Goal: Information Seeking & Learning: Learn about a topic

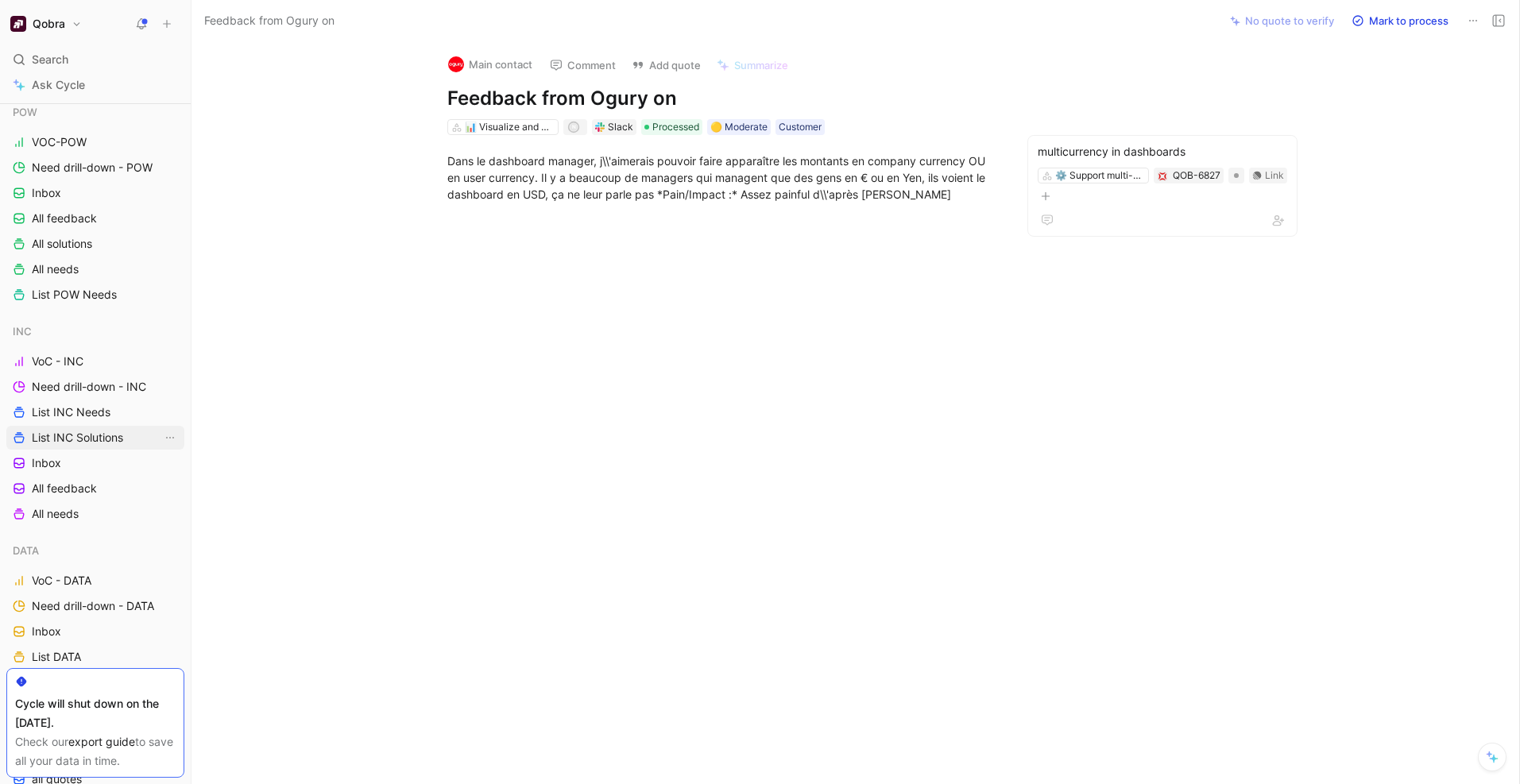
scroll to position [148, 0]
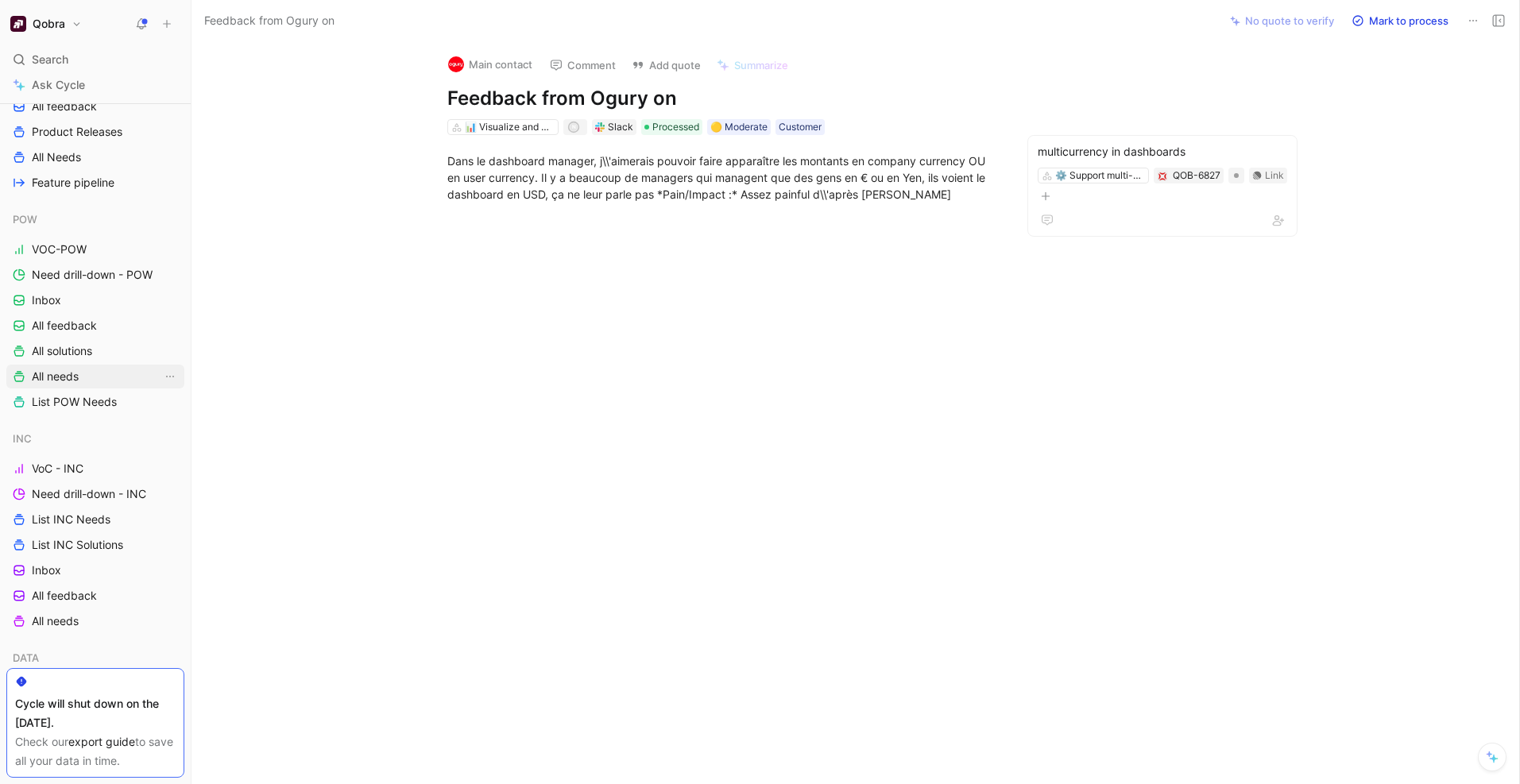
click at [73, 373] on span "All needs" at bounding box center [55, 376] width 47 height 16
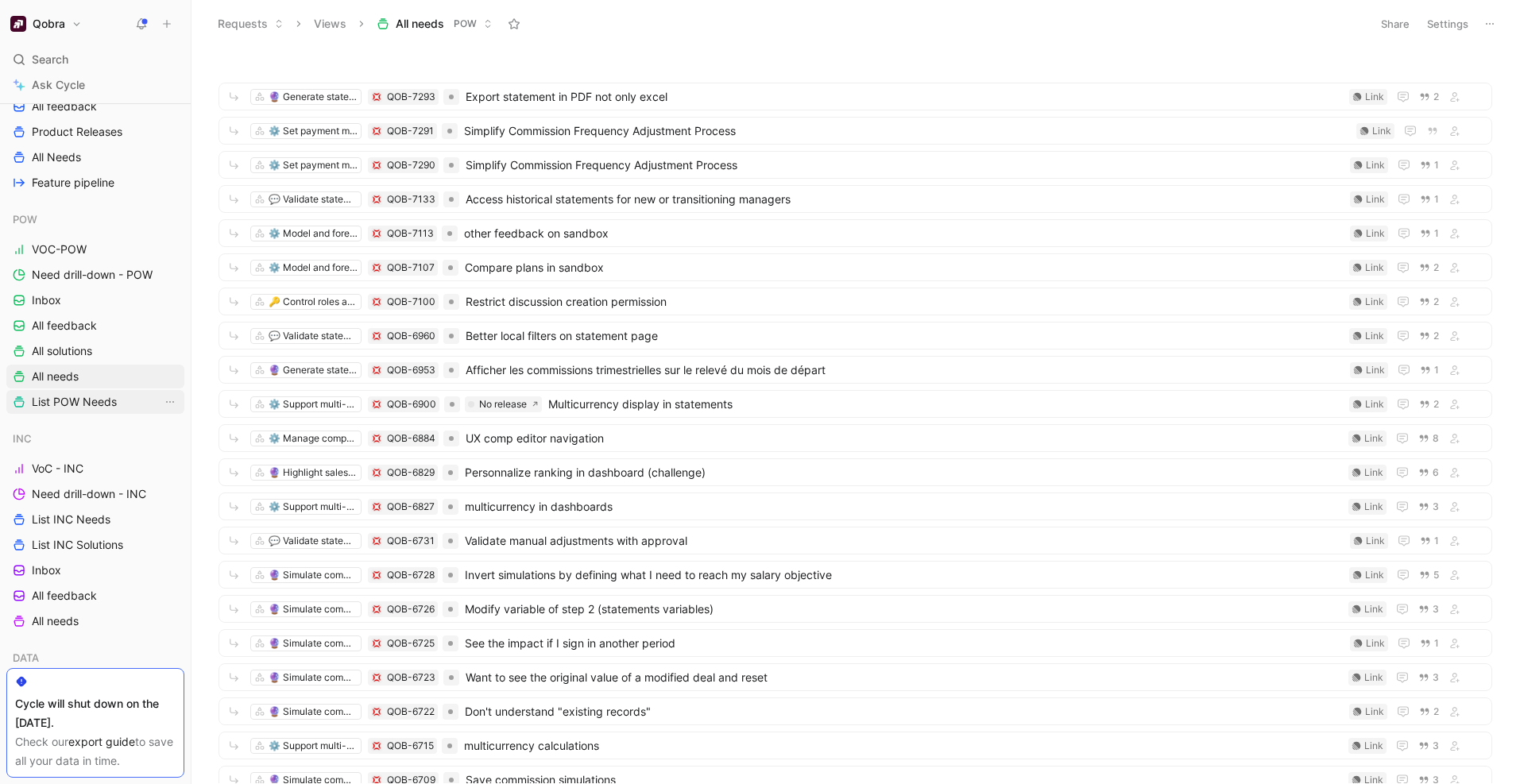
click at [85, 406] on span "List POW Needs" at bounding box center [74, 402] width 85 height 16
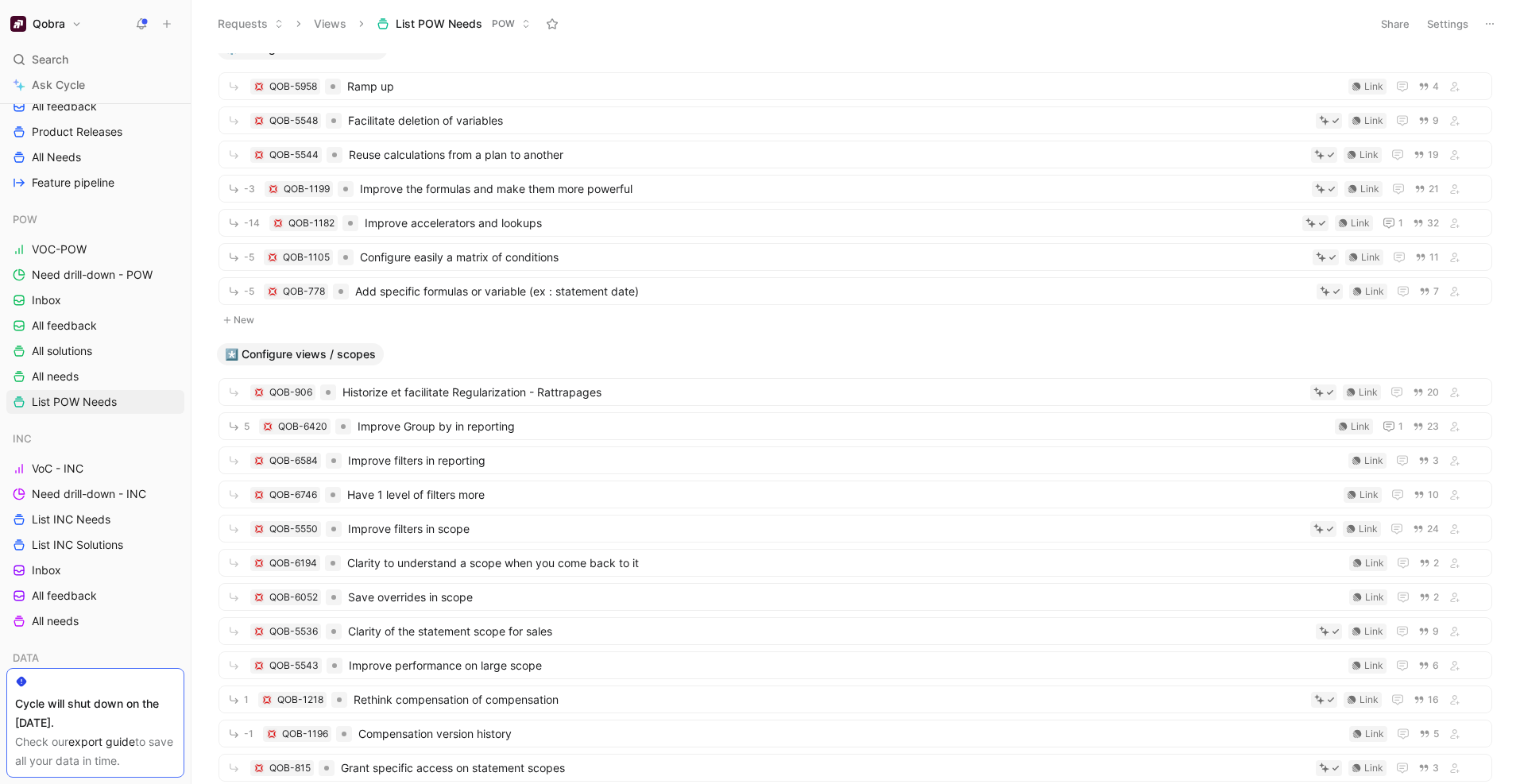
scroll to position [57, 0]
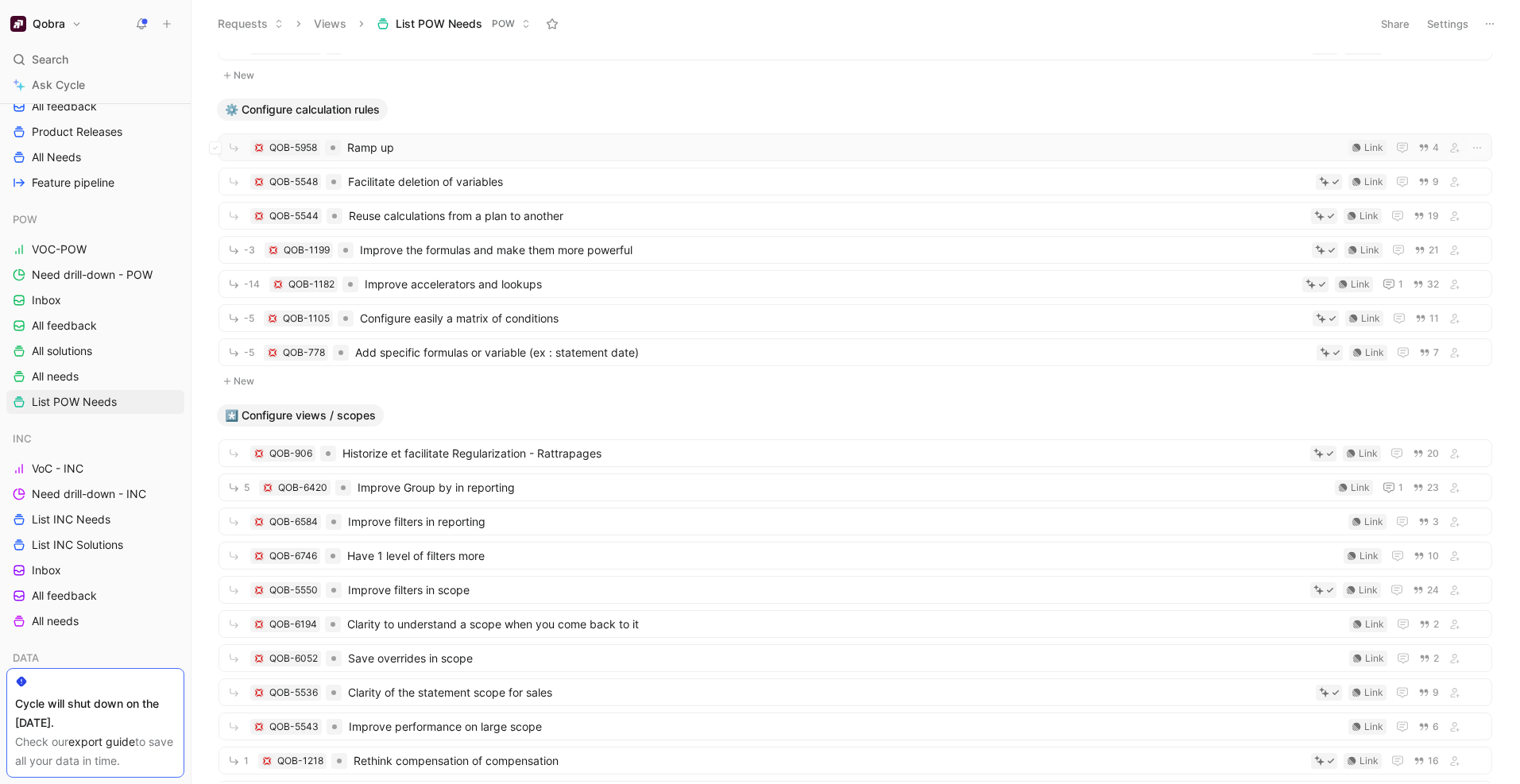
click at [503, 159] on div "QOB-5958 Ramp up Link 4" at bounding box center [855, 147] width 1274 height 28
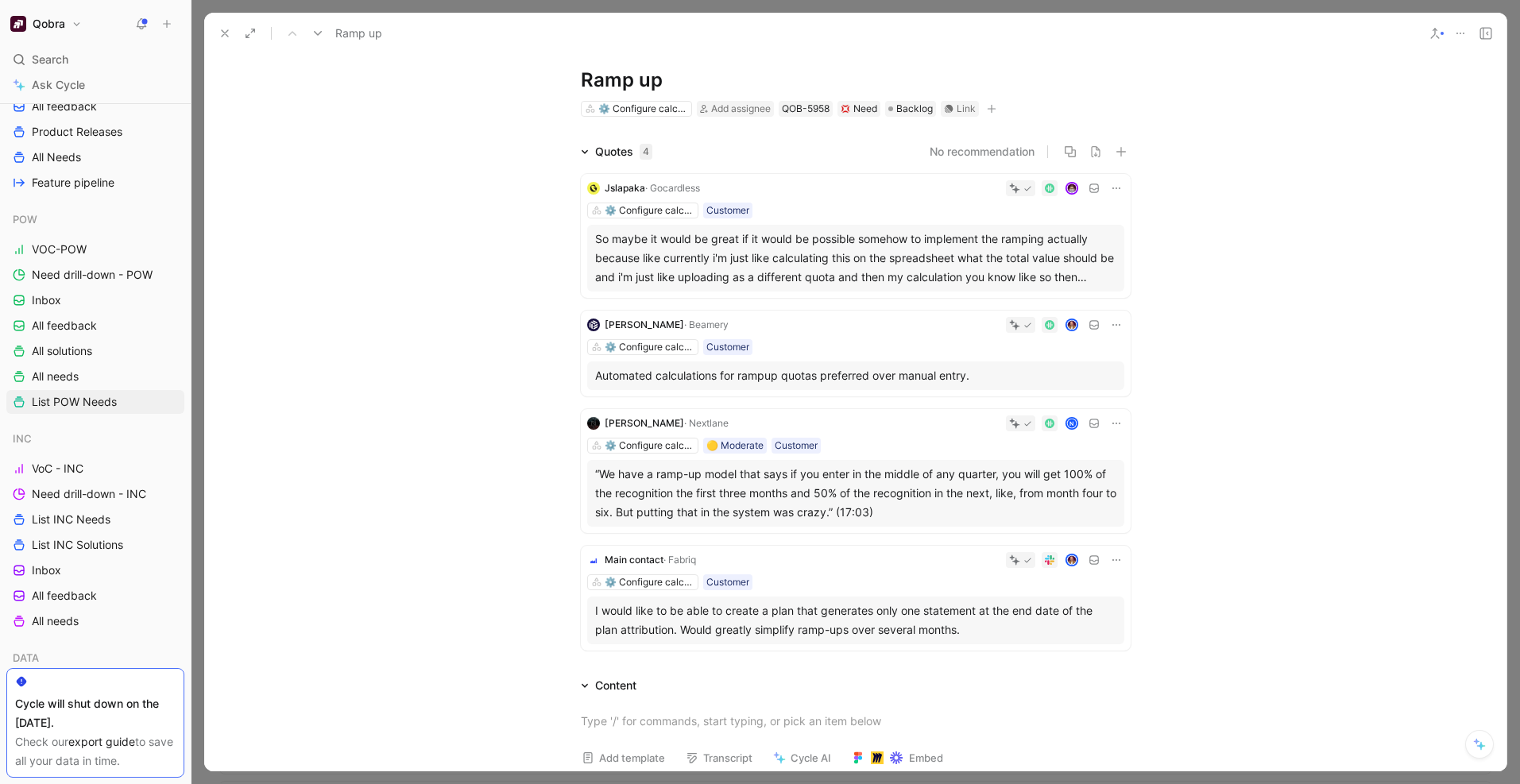
scroll to position [32, 0]
click at [1203, 355] on div "Quotes 4 No recommendation Jslapaka · Gocardless ⚙️ Configure calculation rules…" at bounding box center [855, 396] width 1302 height 515
click at [221, 41] on button at bounding box center [224, 33] width 23 height 23
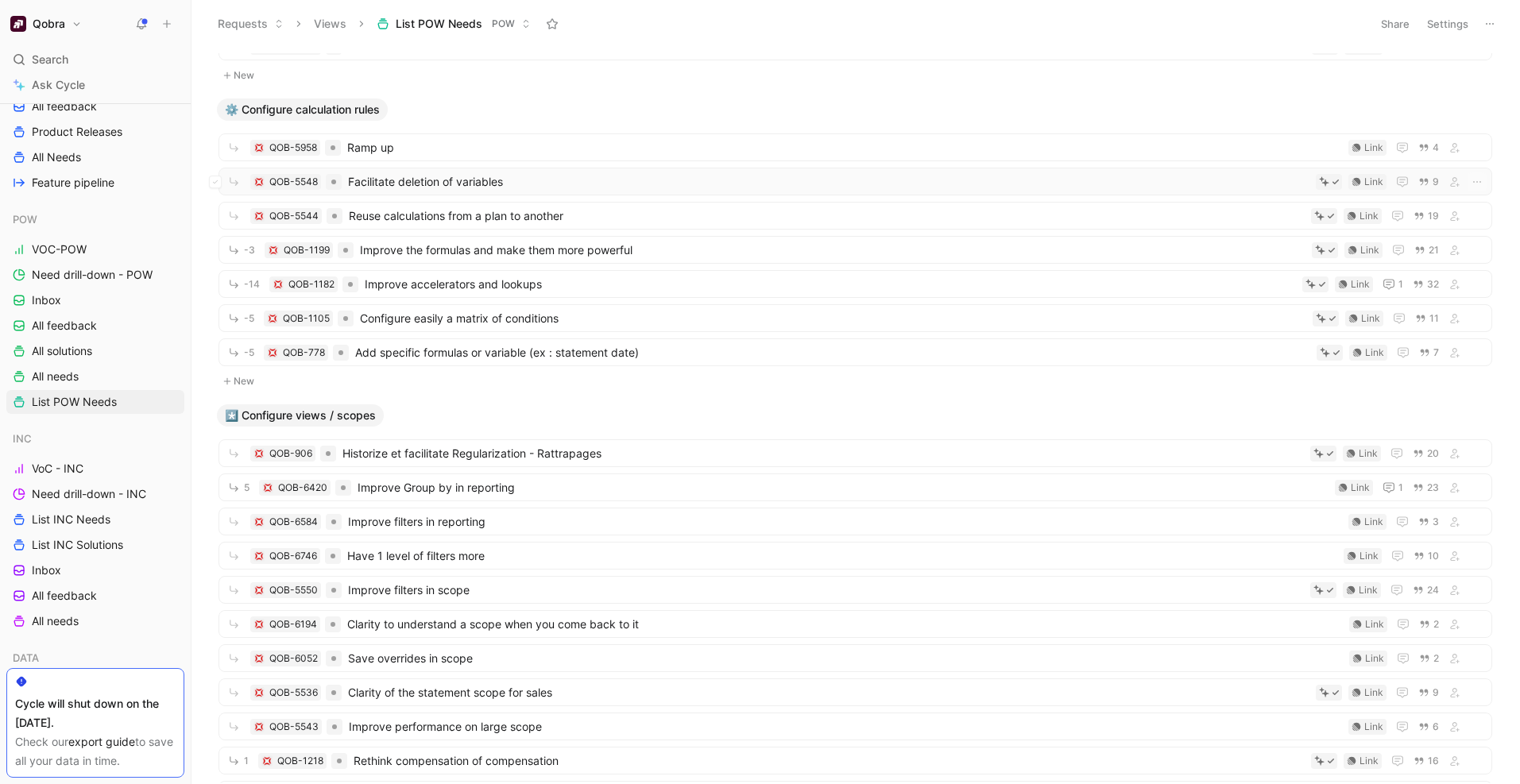
click at [395, 191] on div "QOB-5548 Facilitate deletion of variables Link 9" at bounding box center [855, 182] width 1262 height 20
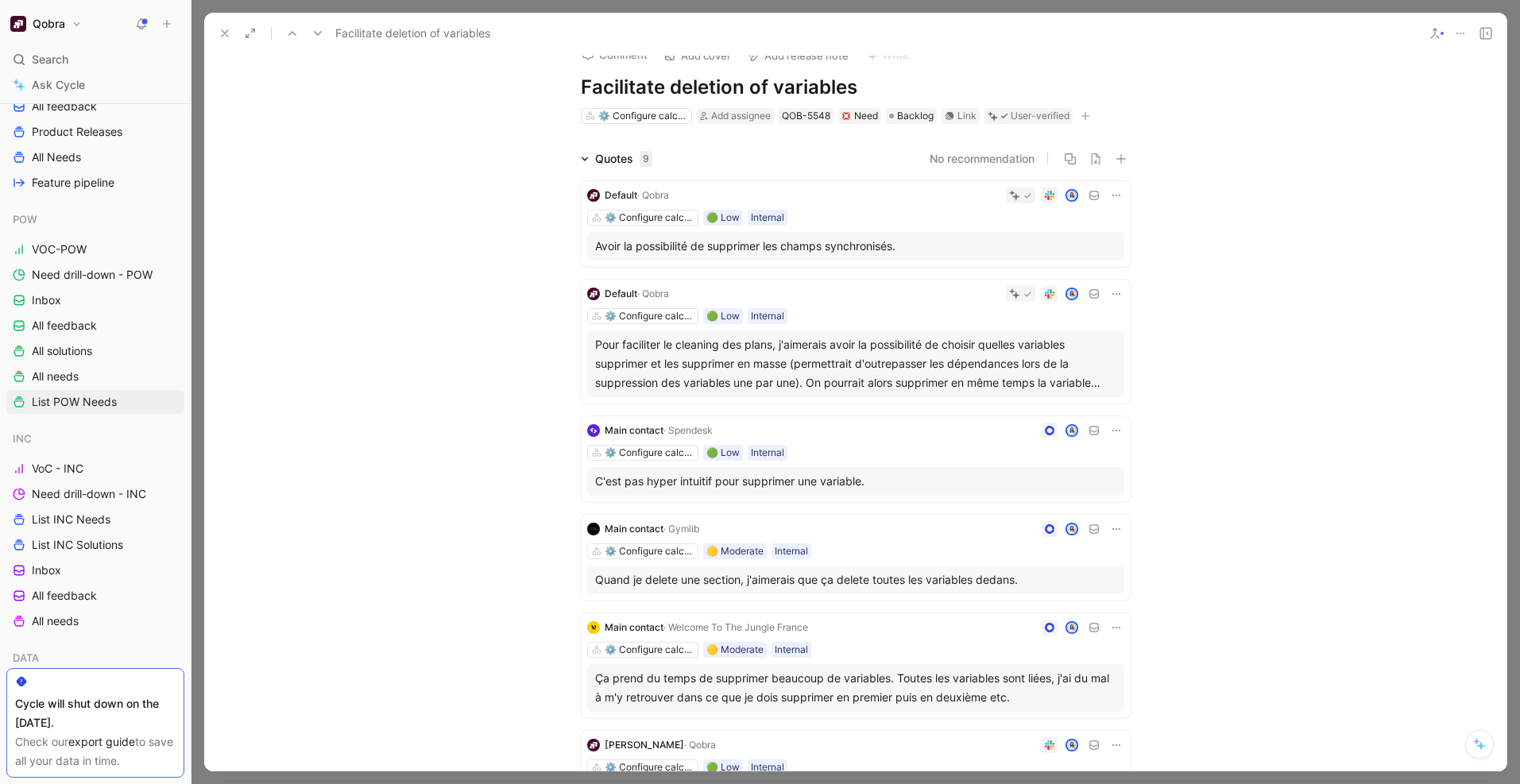
scroll to position [23, 0]
click at [226, 29] on icon at bounding box center [225, 33] width 13 height 13
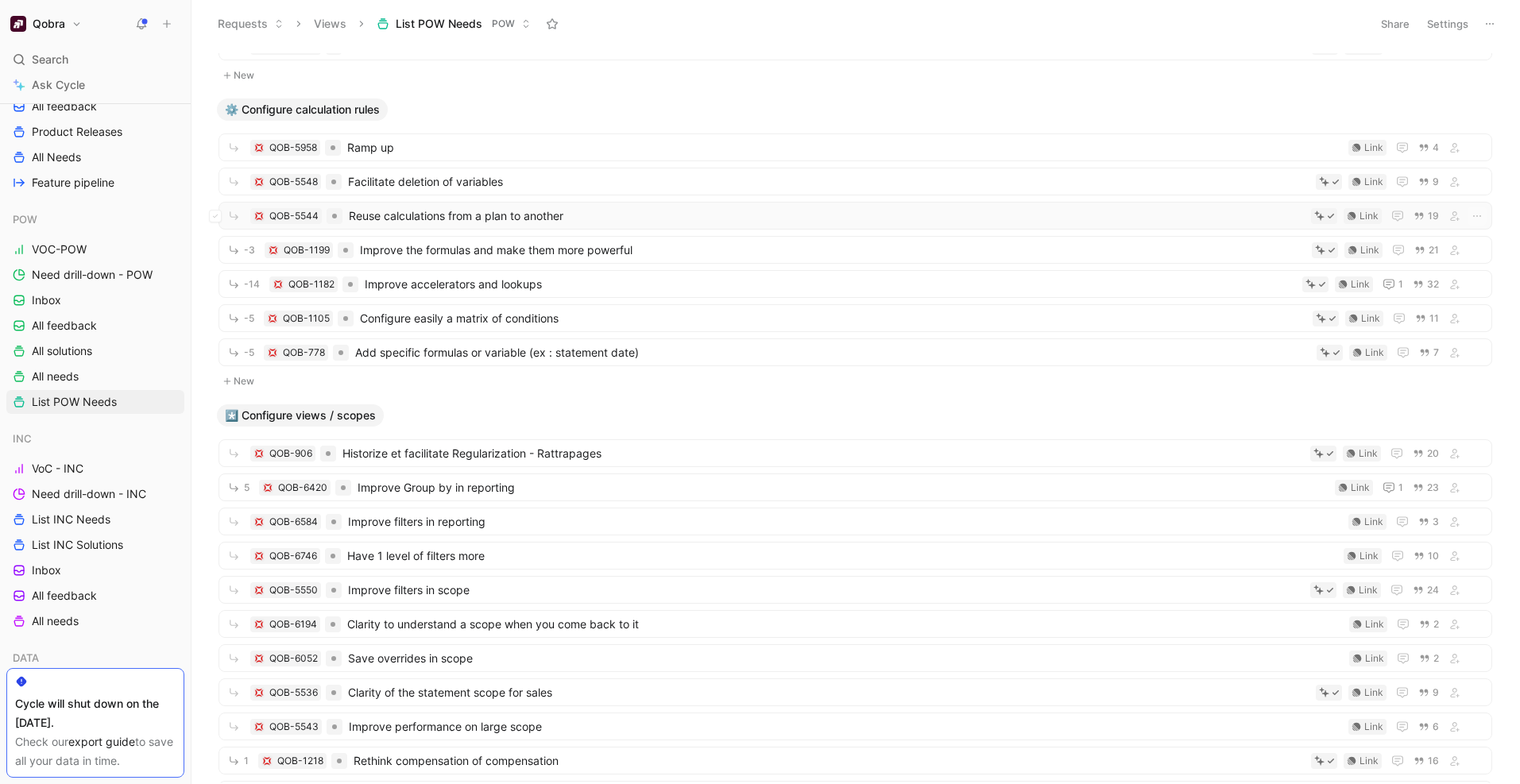
click at [457, 226] on div "QOB-5544 Reuse calculations from a plan to another Link 19" at bounding box center [855, 215] width 1274 height 28
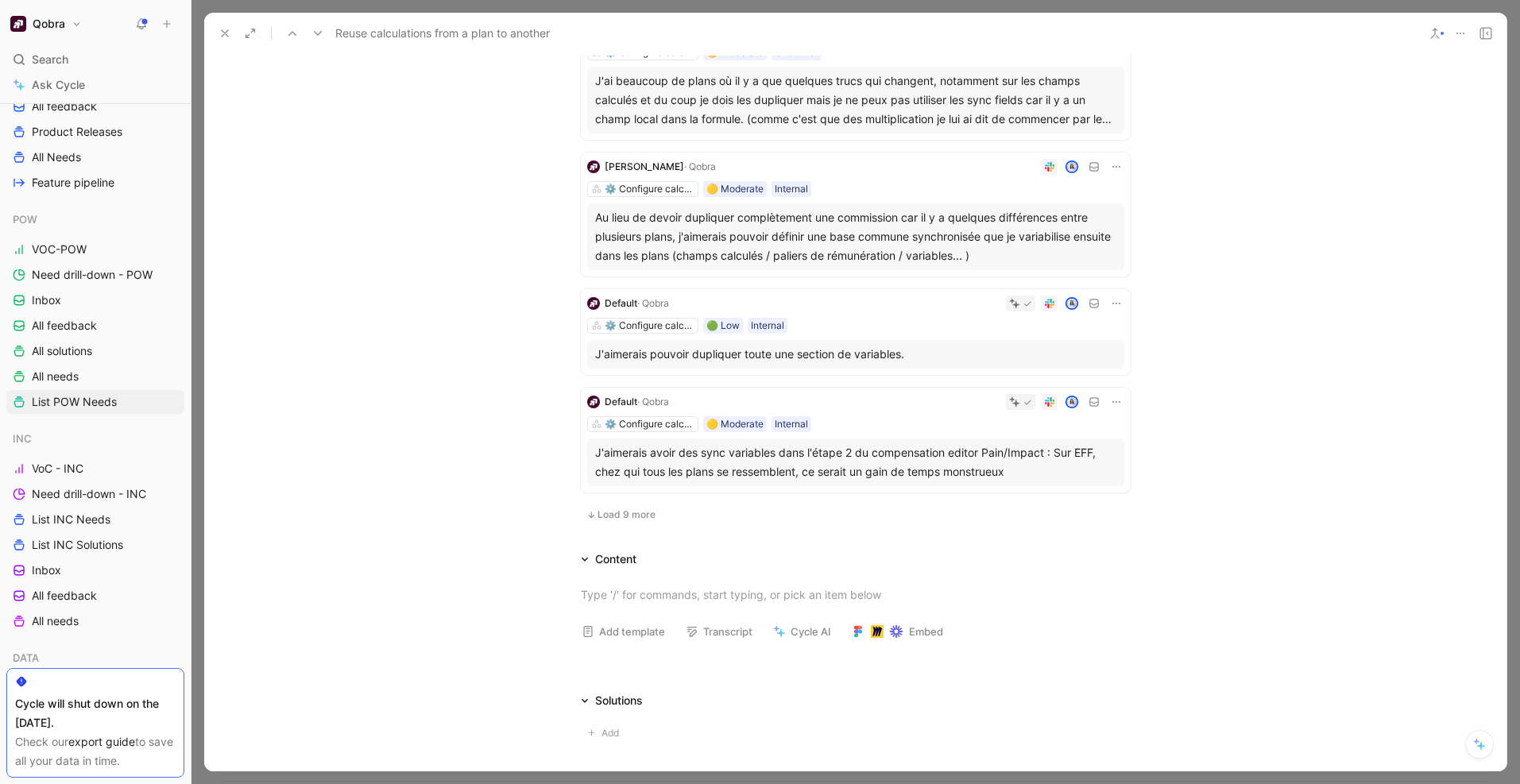
scroll to position [933, 0]
click at [215, 23] on button at bounding box center [224, 33] width 23 height 23
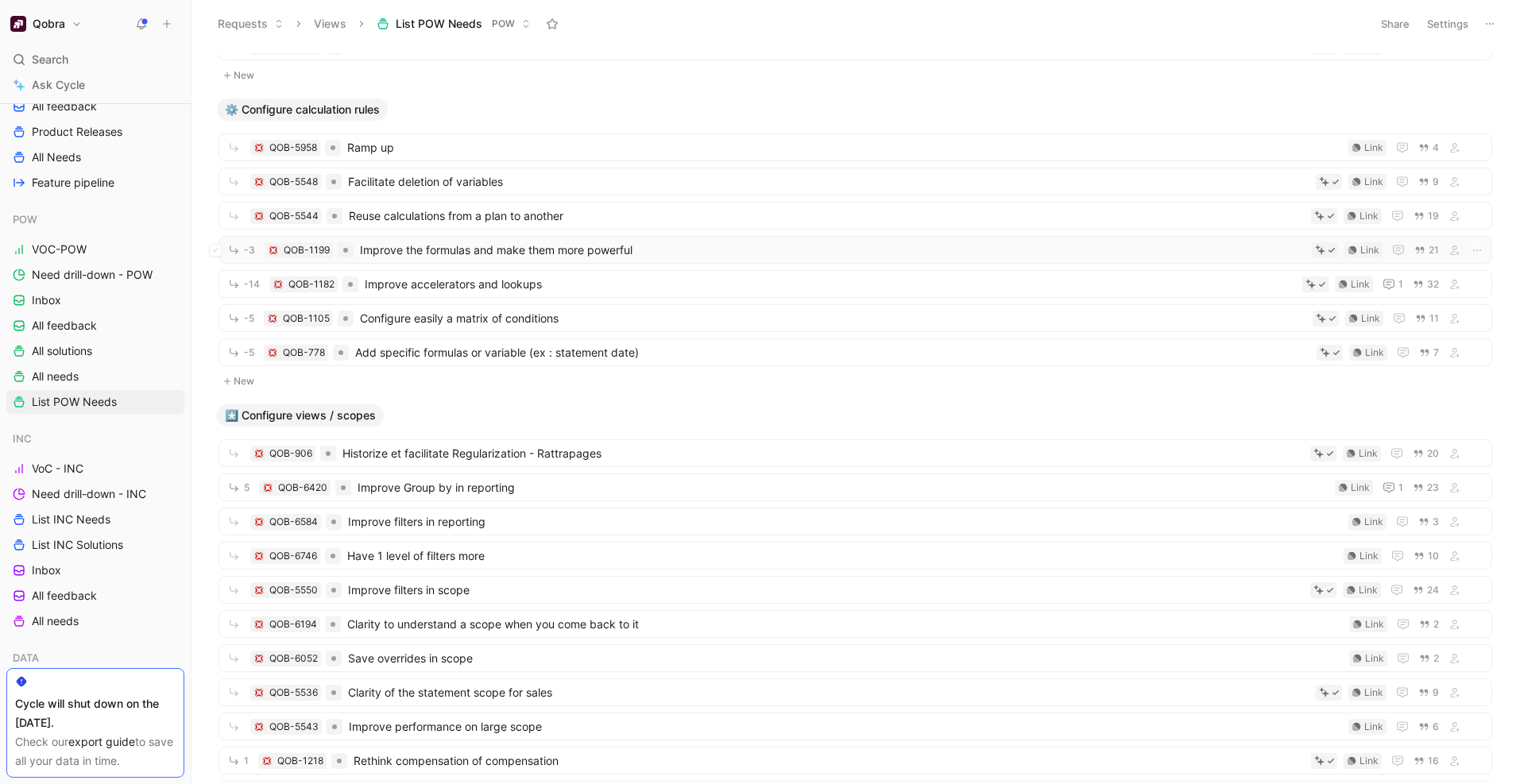
click at [503, 251] on span "Improve the formulas and make them more powerful" at bounding box center [833, 249] width 945 height 19
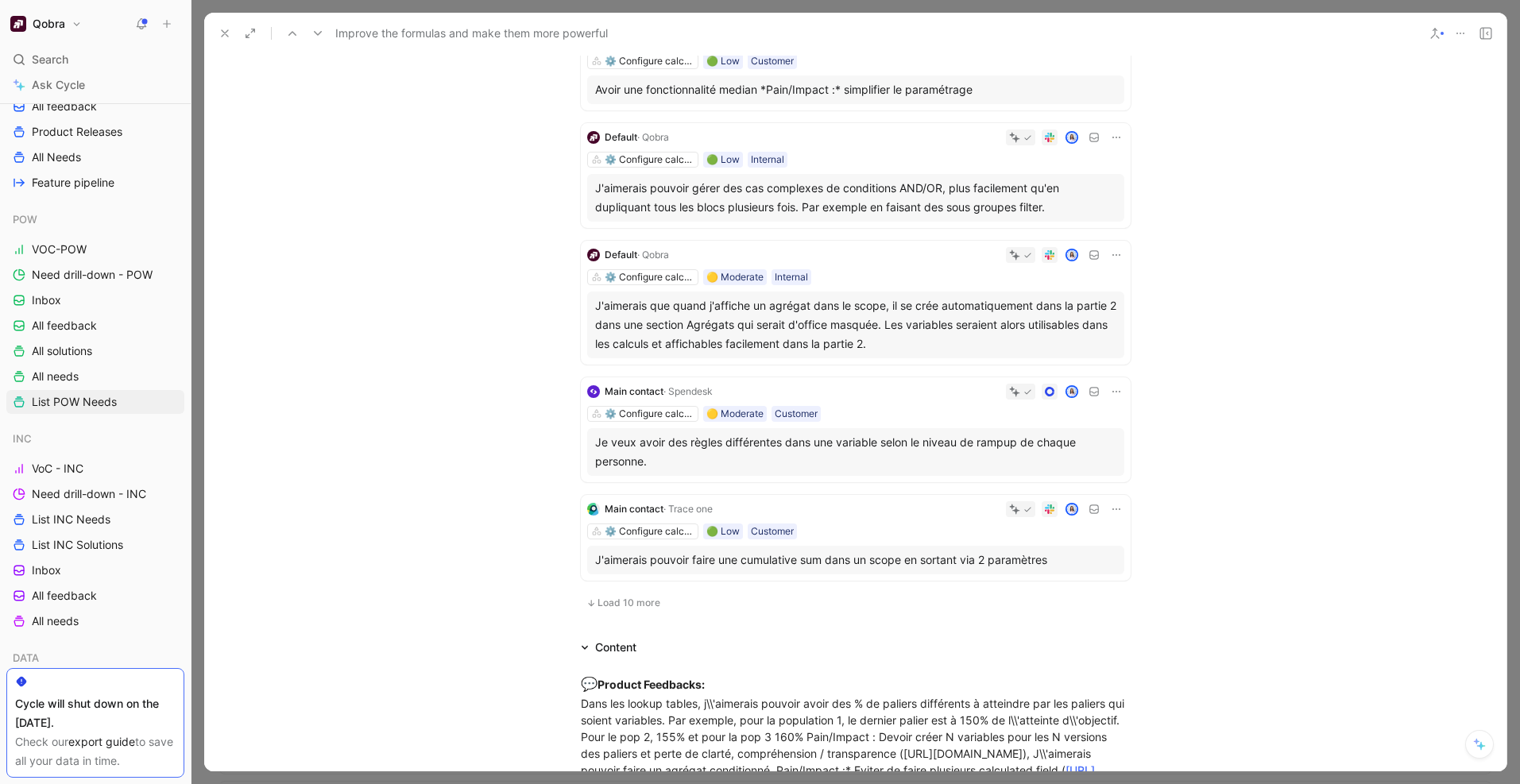
scroll to position [773, 0]
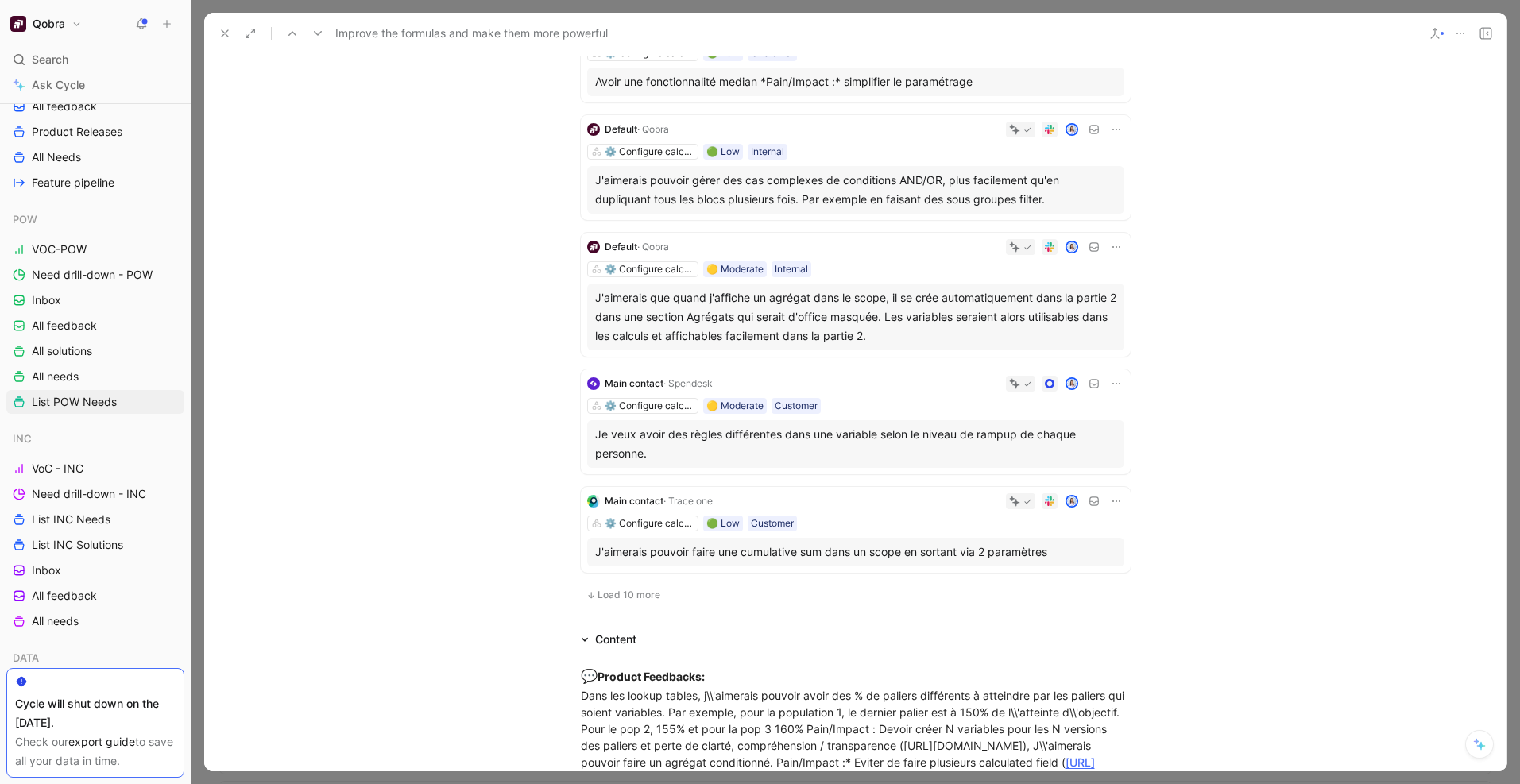
click at [622, 597] on span "Load 10 more" at bounding box center [629, 595] width 63 height 13
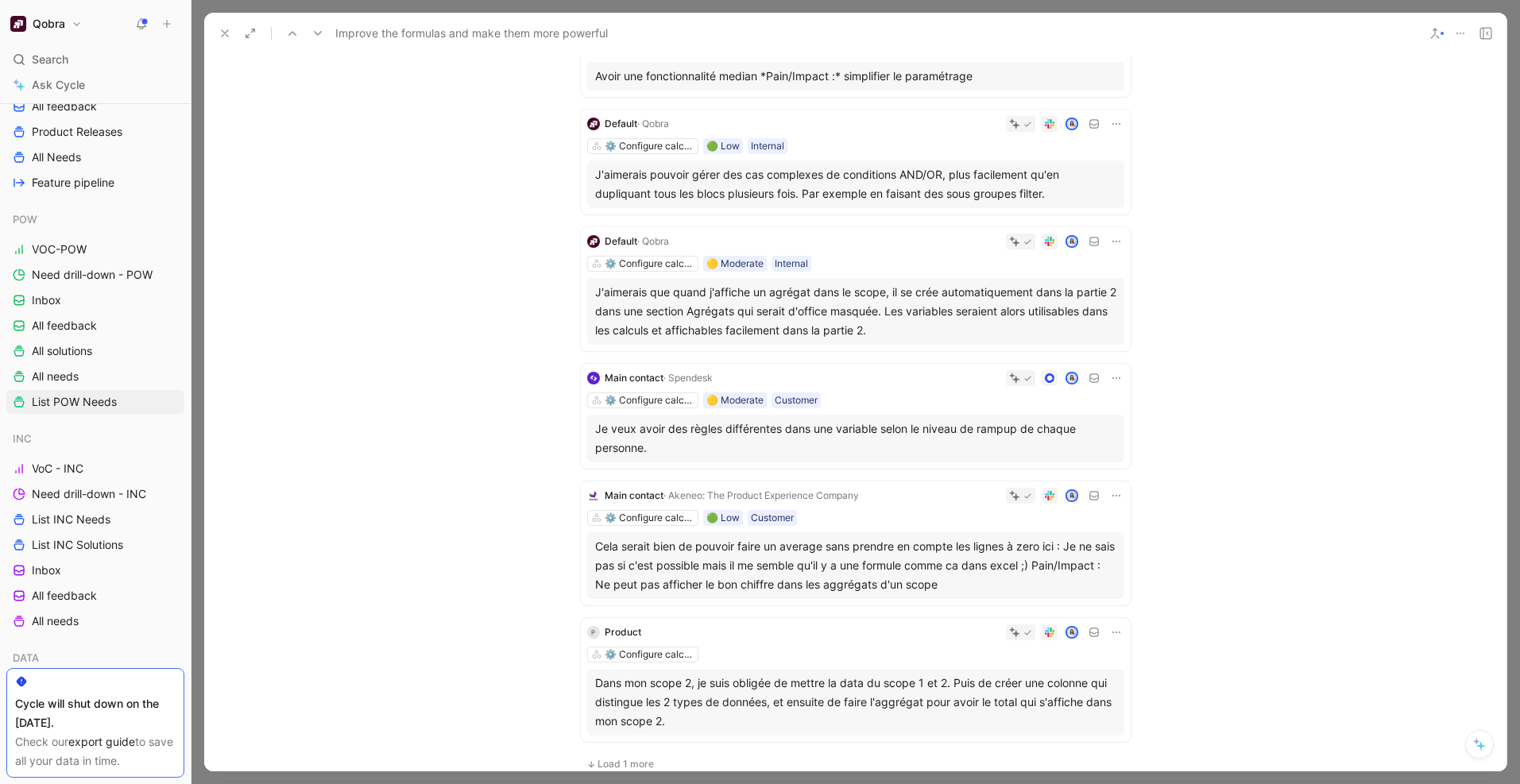
scroll to position [1800, 0]
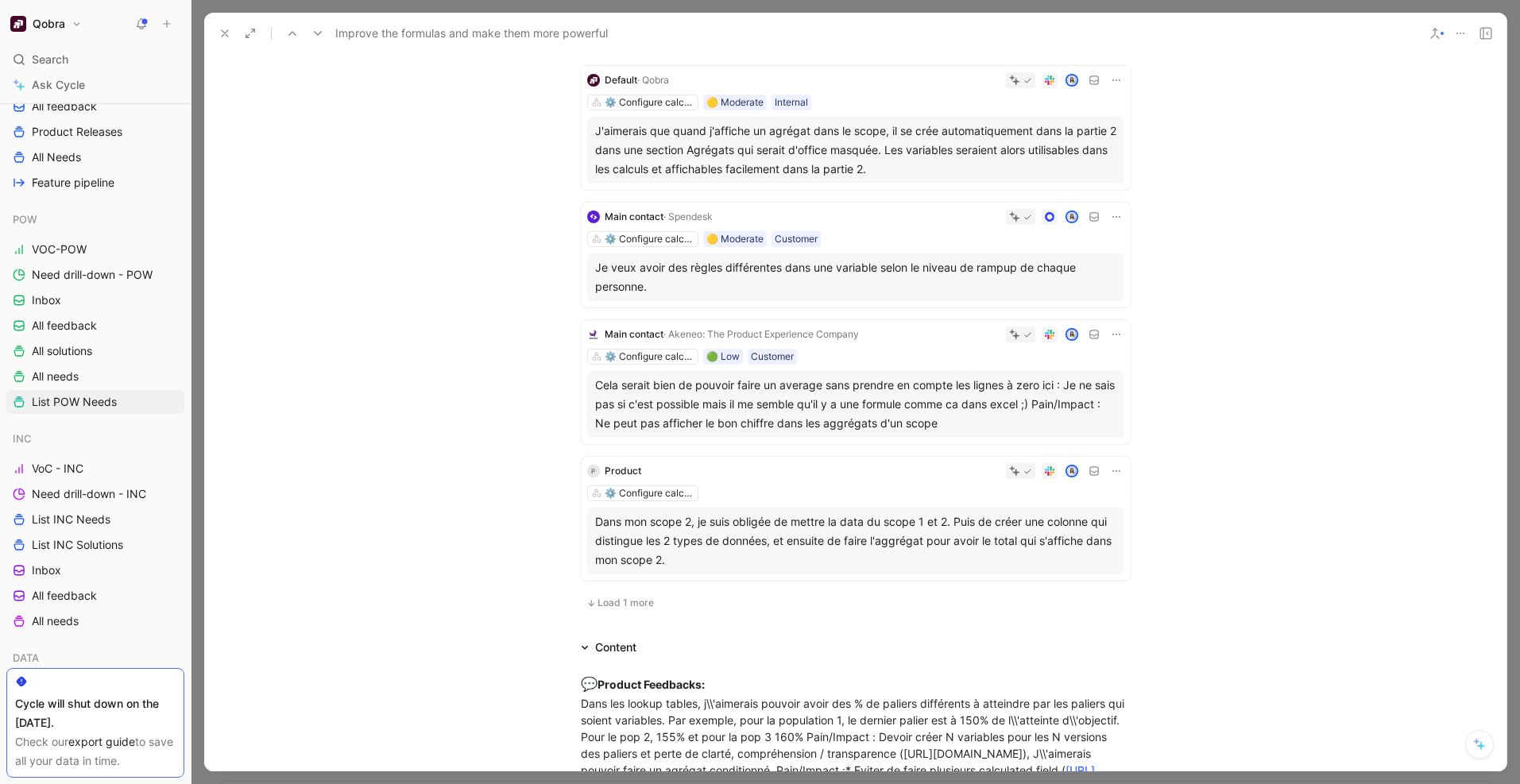
scroll to position [1966, 0]
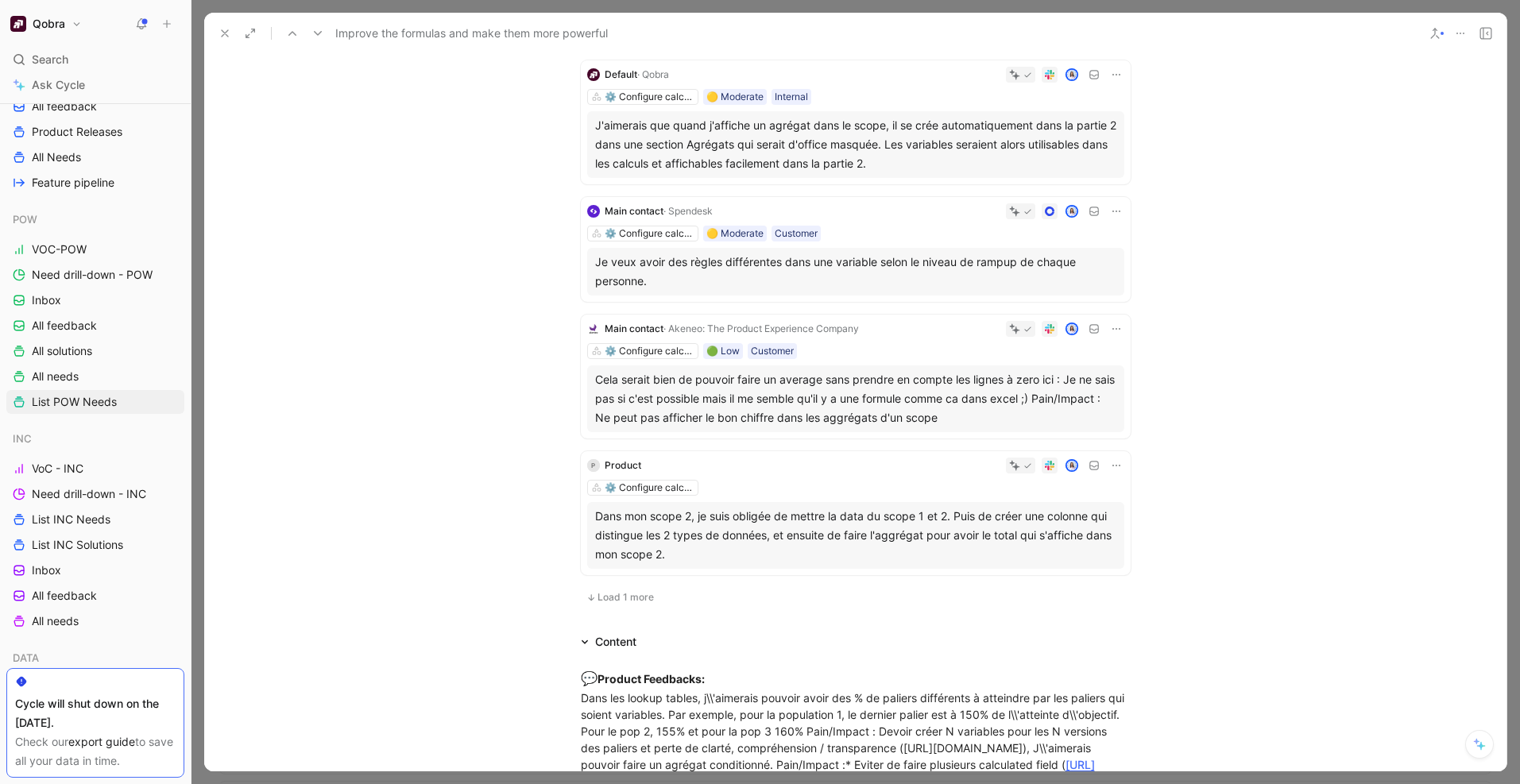
click at [622, 600] on span "Load 1 more" at bounding box center [626, 598] width 57 height 13
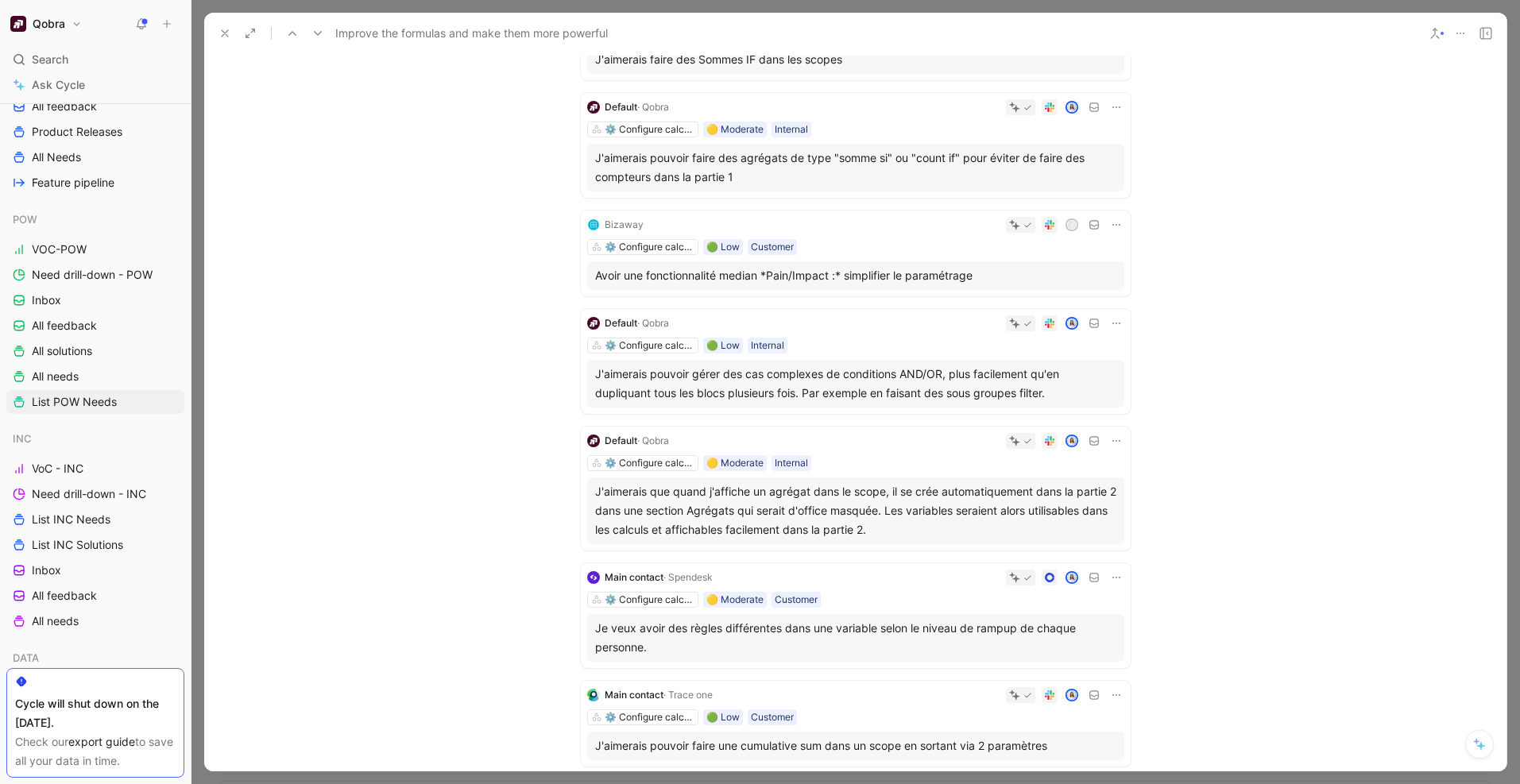
scroll to position [987, 0]
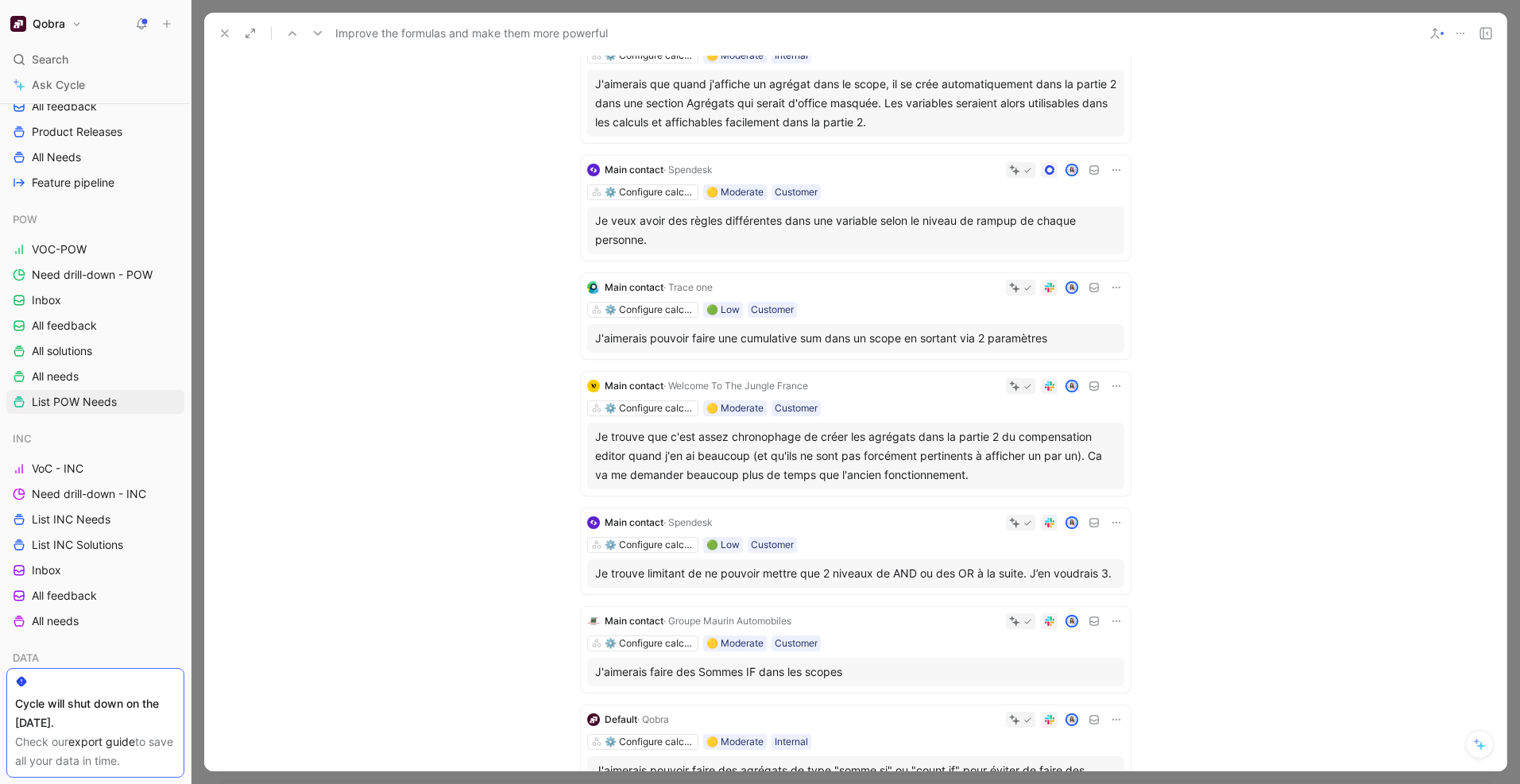
click at [226, 32] on use at bounding box center [224, 33] width 6 height 6
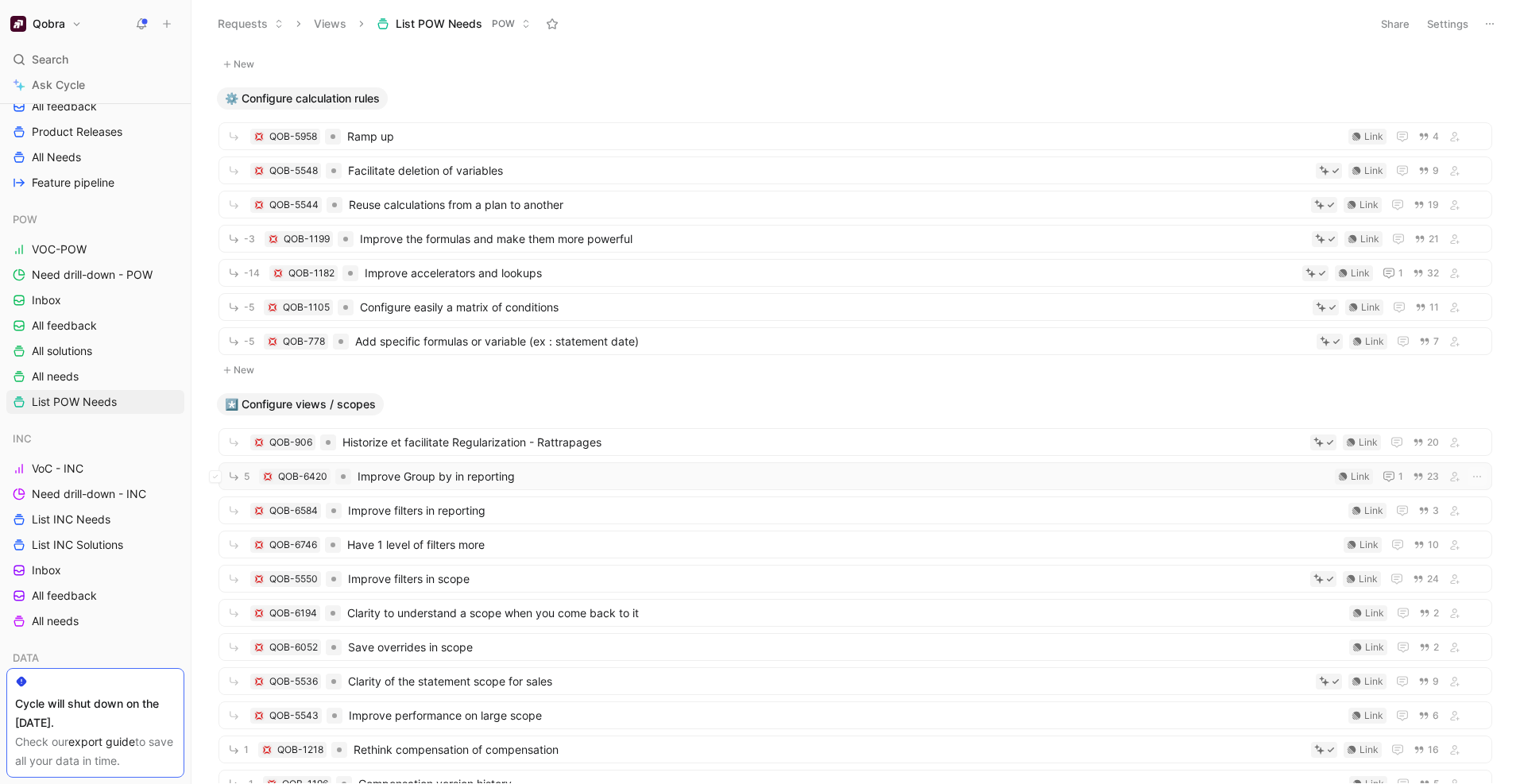
scroll to position [71, 0]
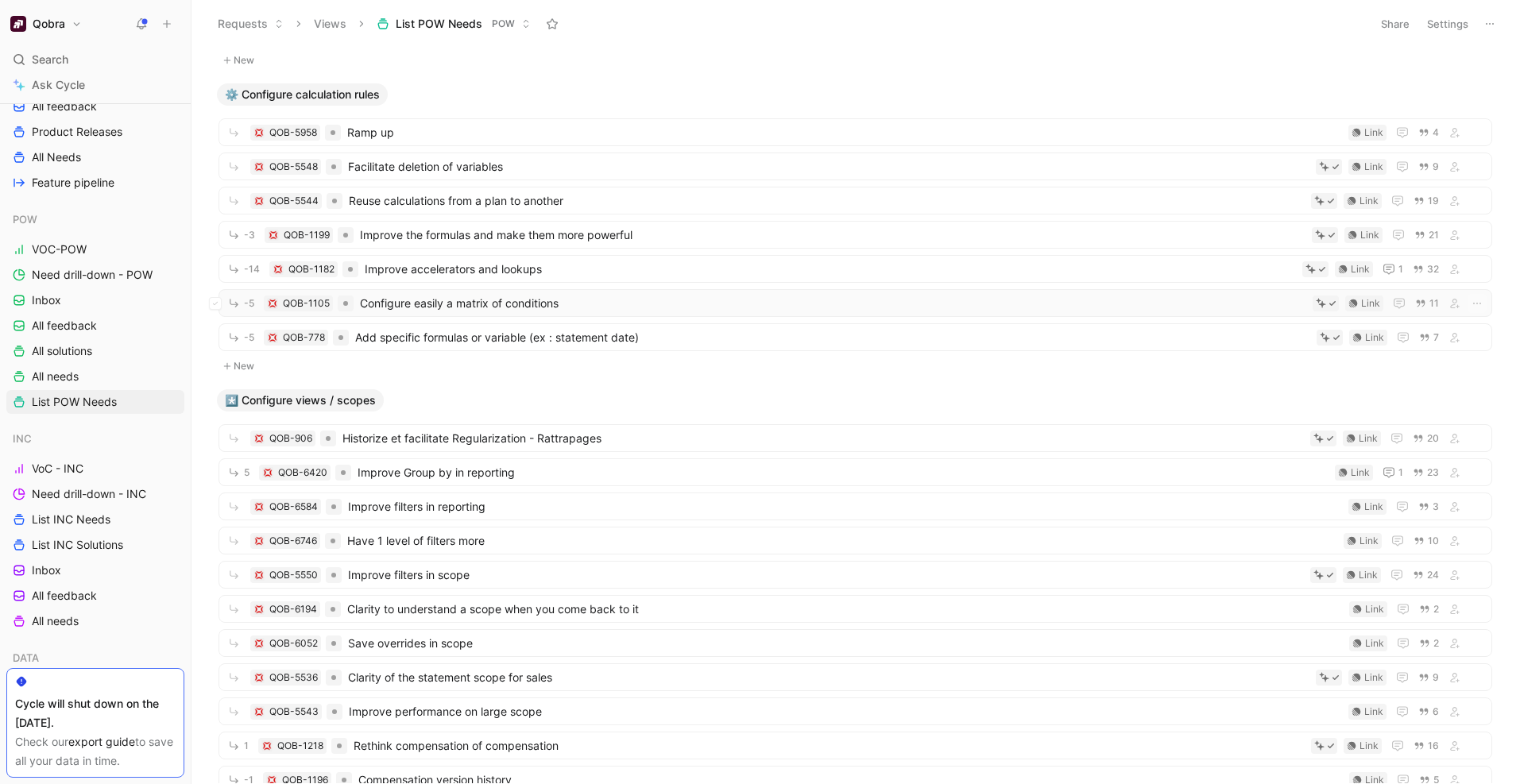
click at [585, 309] on span "Configure easily a matrix of conditions" at bounding box center [833, 303] width 946 height 19
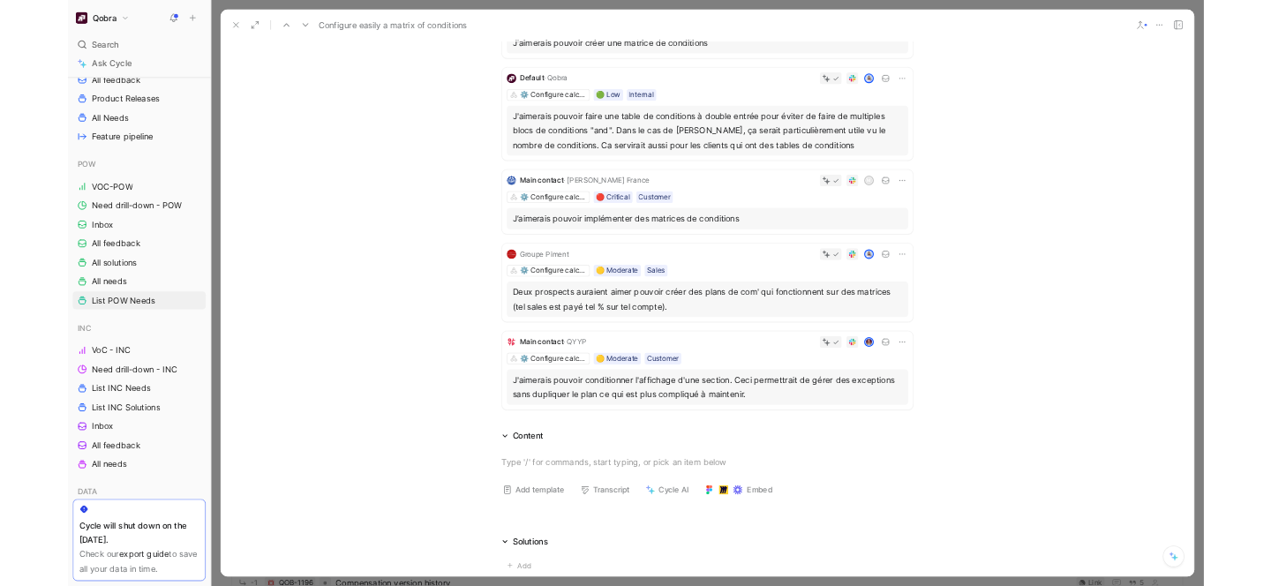
scroll to position [346, 0]
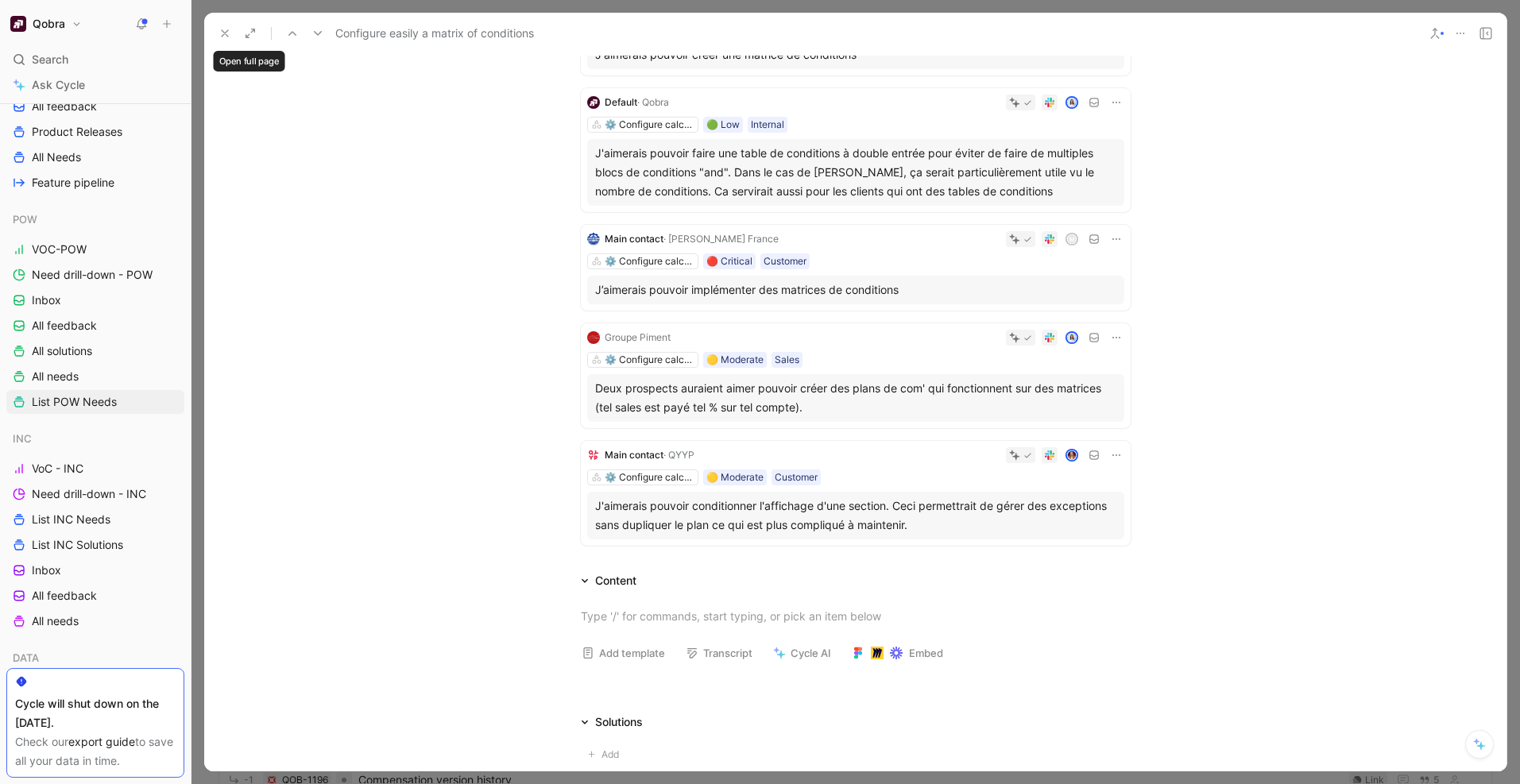
click at [222, 35] on use at bounding box center [224, 33] width 6 height 6
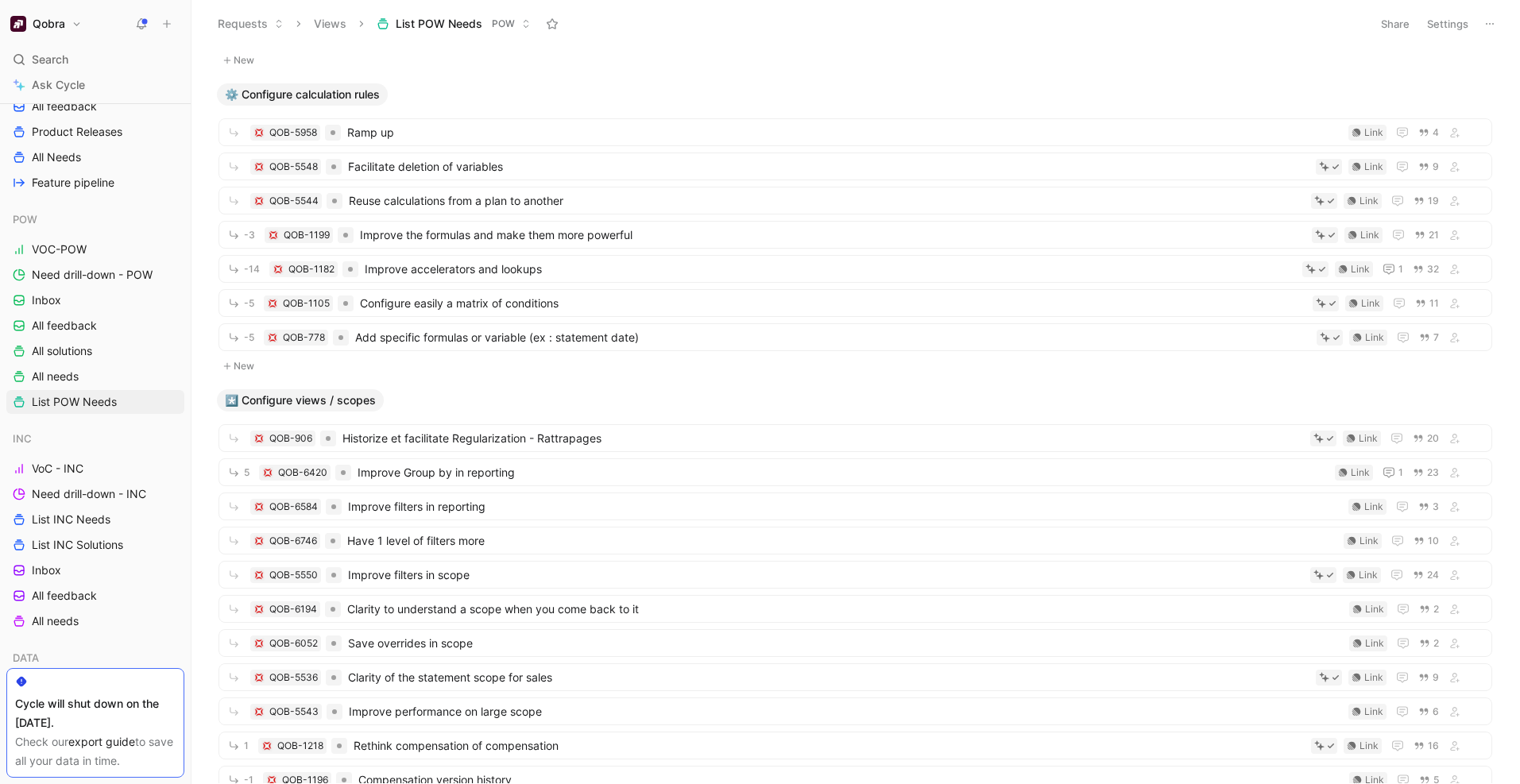
click at [601, 364] on button "New" at bounding box center [855, 365] width 1277 height 19
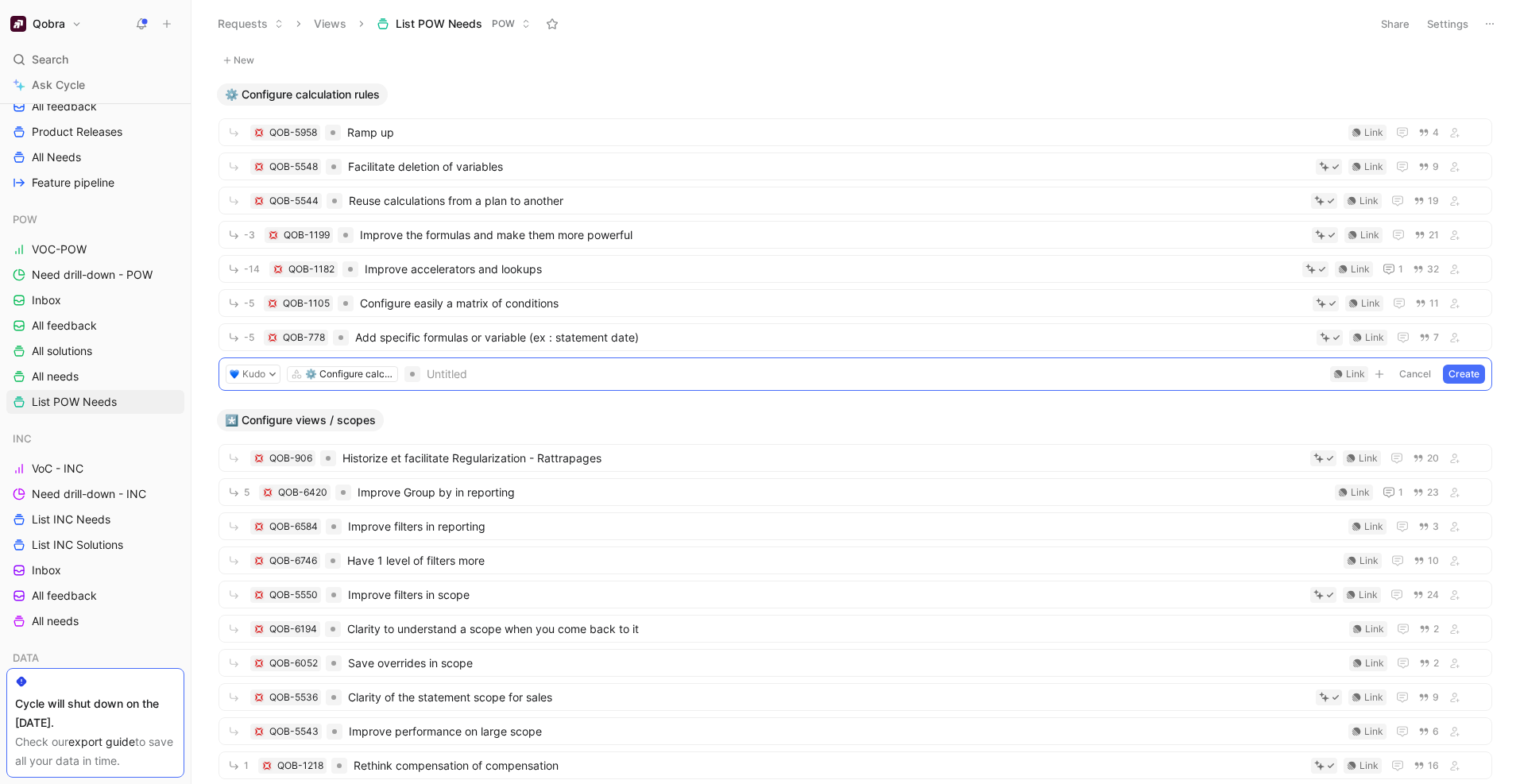
click at [656, 421] on div "*️⃣ Configure views / scopes" at bounding box center [855, 419] width 1289 height 23
click at [466, 50] on body "Qobra Search ⌘ K Ask Cycle Workspace All Squads Doctolib Voice-of-customer Need…" at bounding box center [760, 392] width 1520 height 784
click at [837, 27] on div "Requests Views List POW Needs POW" at bounding box center [785, 23] width 1154 height 27
click at [1425, 374] on button "Cancel" at bounding box center [1416, 374] width 43 height 19
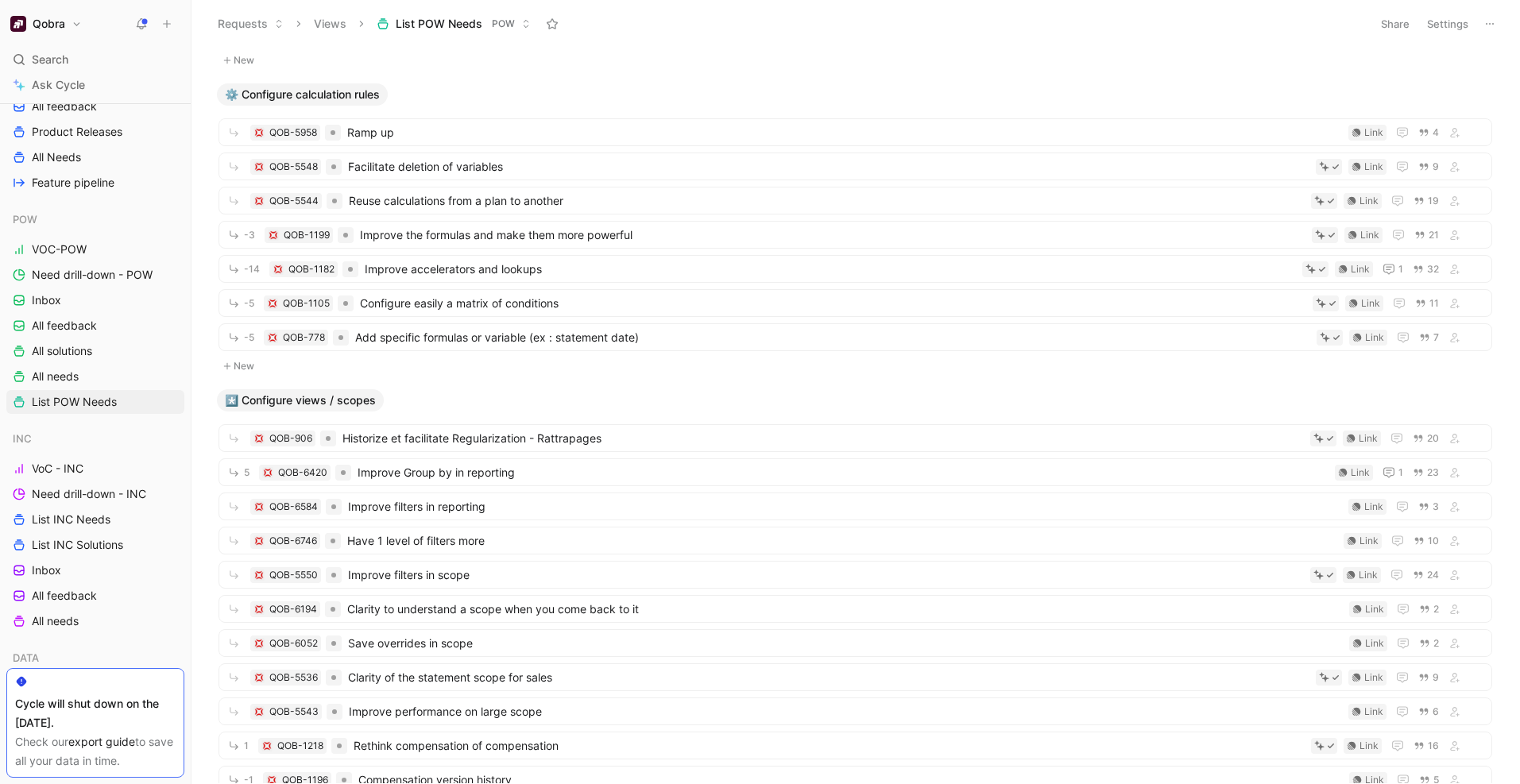
click at [719, 44] on header "Requests Views List POW Needs POW Share Settings" at bounding box center [855, 23] width 1328 height 48
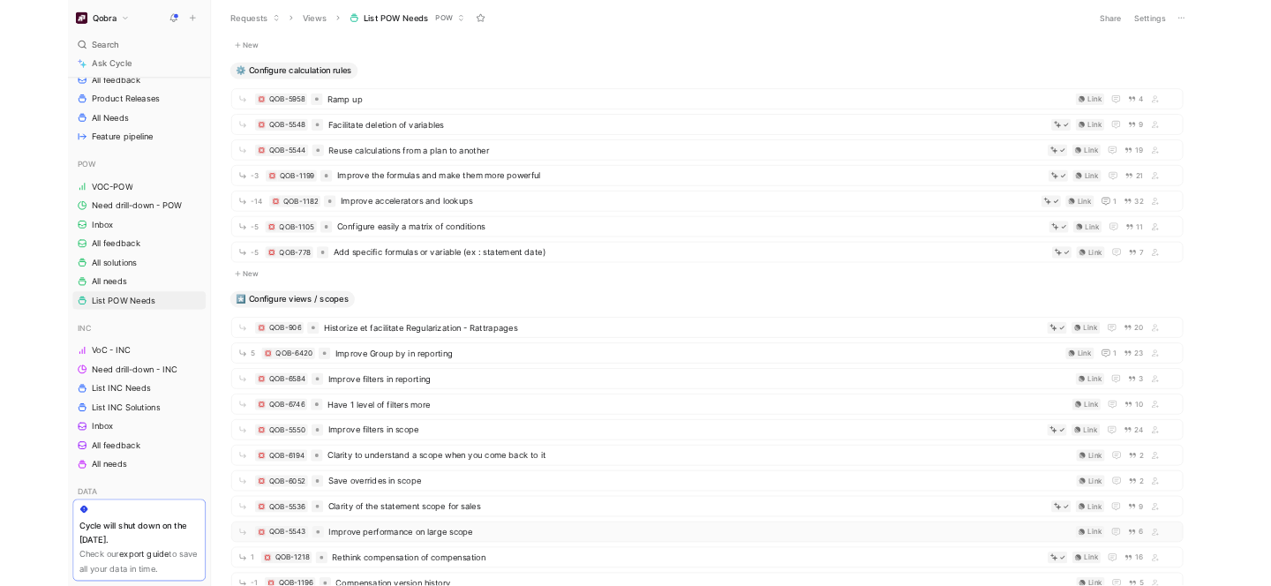
scroll to position [79, 0]
